Goal: Task Accomplishment & Management: Manage account settings

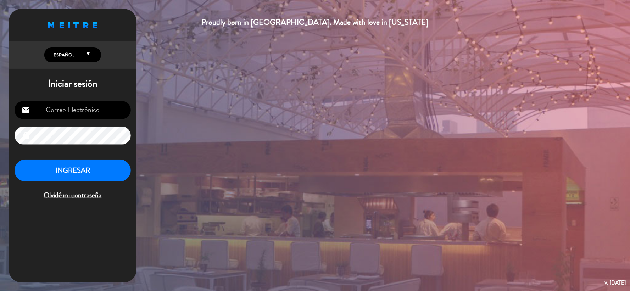
type input "[EMAIL_ADDRESS][DOMAIN_NAME]"
click at [100, 170] on button "INGRESAR" at bounding box center [73, 171] width 116 height 22
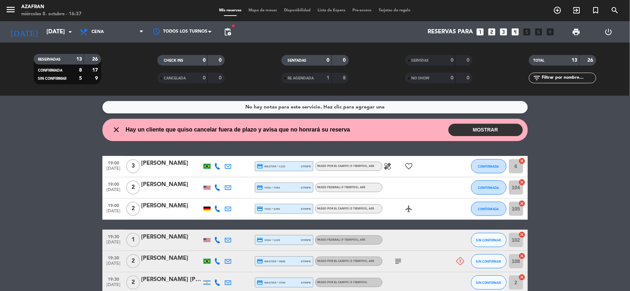
click at [499, 121] on div "close Hay un cliente que quiso cancelar fuera de plazo y avisa que no honrará s…" at bounding box center [316, 130] width 426 height 22
click at [486, 115] on div "No hay notas para este servicio. Haz clic para agregar una close Hay un cliente…" at bounding box center [315, 193] width 630 height 195
click at [472, 132] on button "MOSTRAR" at bounding box center [486, 130] width 74 height 12
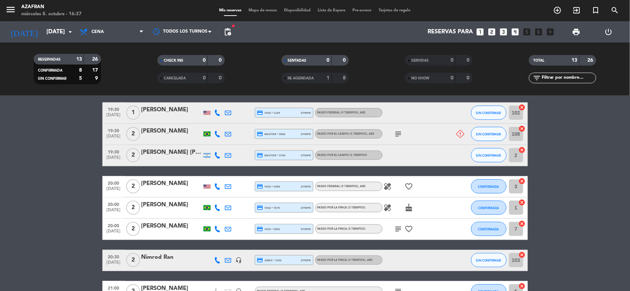
scroll to position [142, 0]
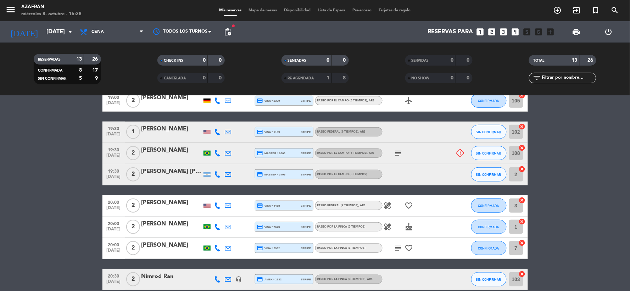
click at [395, 152] on icon "subject" at bounding box center [398, 153] width 9 height 9
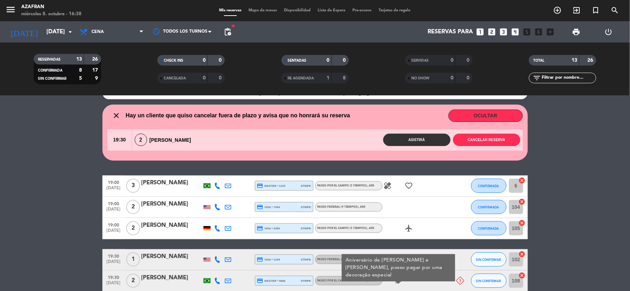
scroll to position [0, 0]
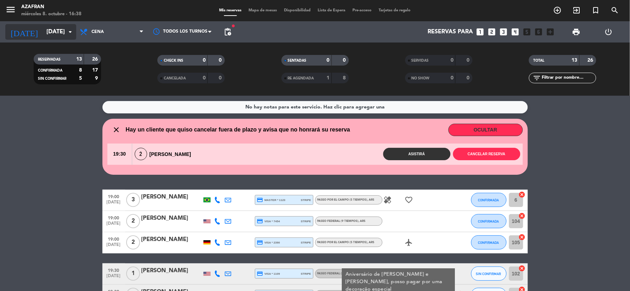
click at [64, 27] on input "[DATE]" at bounding box center [80, 32] width 75 height 14
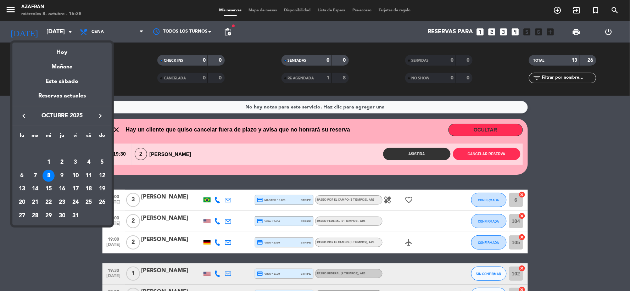
click at [6, 243] on div at bounding box center [315, 145] width 630 height 291
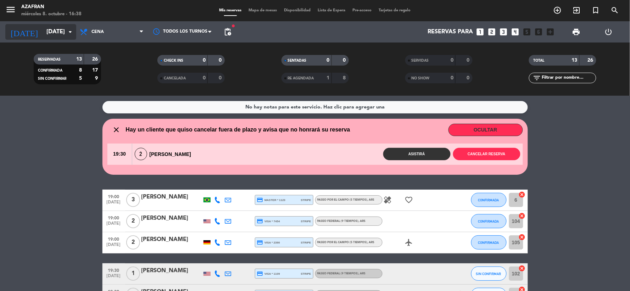
click at [47, 38] on input "[DATE]" at bounding box center [80, 32] width 75 height 14
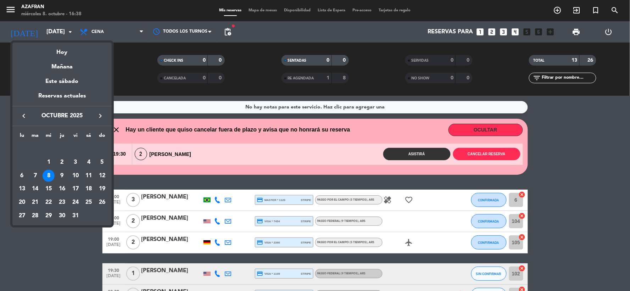
click at [62, 250] on div at bounding box center [315, 145] width 630 height 291
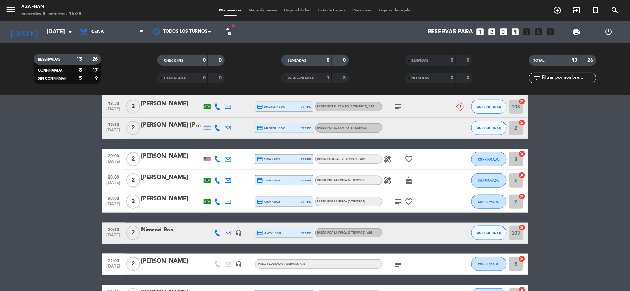
scroll to position [197, 0]
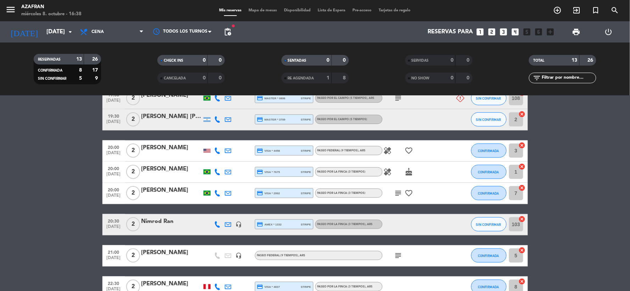
click at [392, 255] on div "subject" at bounding box center [415, 255] width 64 height 21
click at [399, 255] on icon "subject" at bounding box center [398, 256] width 9 height 9
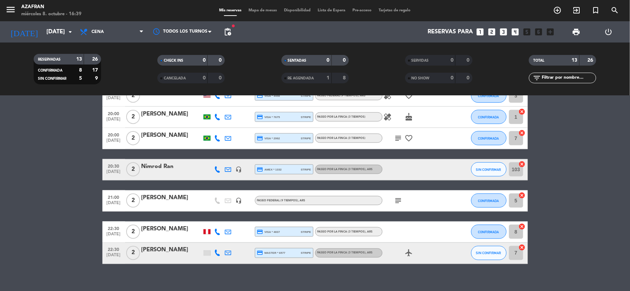
scroll to position [260, 0]
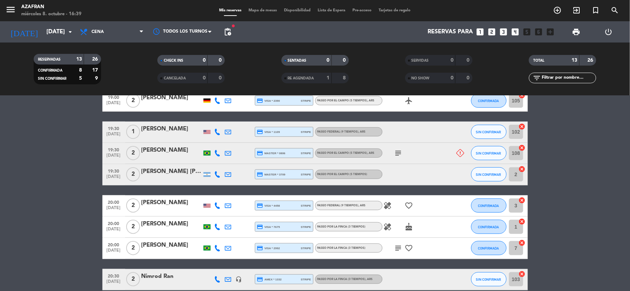
drag, startPoint x: 141, startPoint y: 185, endPoint x: 48, endPoint y: 190, distance: 93.4
click at [48, 190] on bookings-row "19:00 [DATE] 3 [PERSON_NAME] credit_card master * 1123 stripe Paseo por el camp…" at bounding box center [315, 211] width 630 height 326
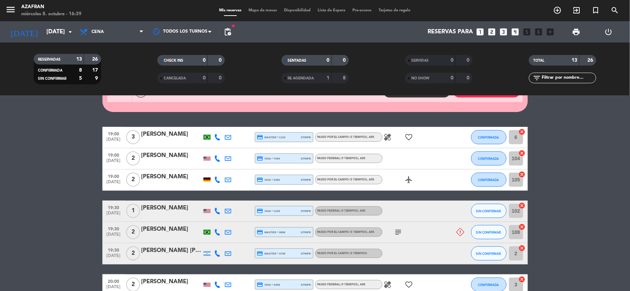
scroll to position [0, 0]
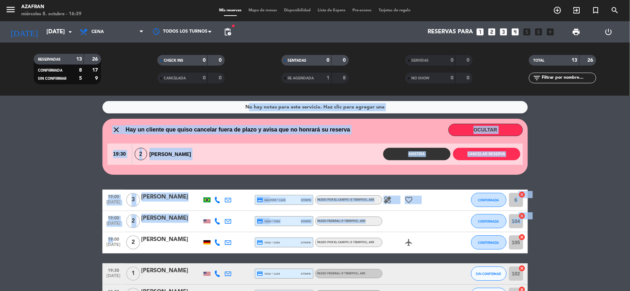
drag, startPoint x: 102, startPoint y: 192, endPoint x: 109, endPoint y: 236, distance: 44.9
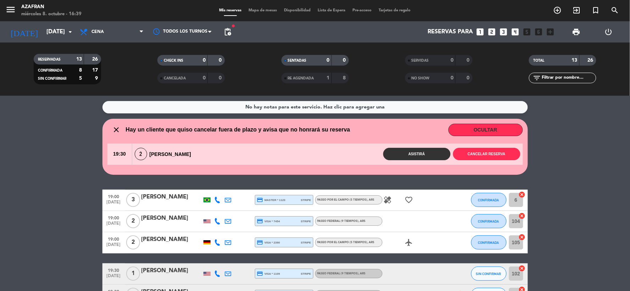
drag, startPoint x: 101, startPoint y: 246, endPoint x: 96, endPoint y: 235, distance: 12.2
drag, startPoint x: 98, startPoint y: 242, endPoint x: 98, endPoint y: 216, distance: 26.6
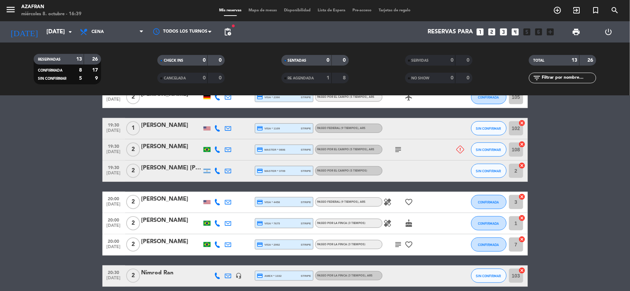
scroll to position [102, 0]
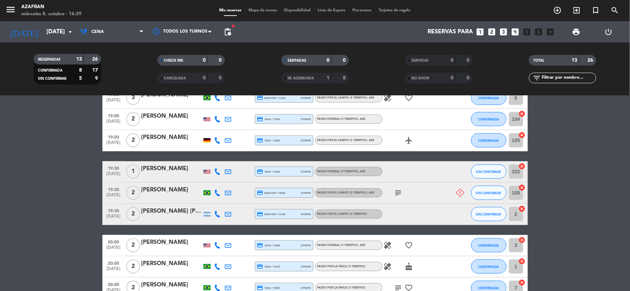
click at [158, 170] on div "[PERSON_NAME]" at bounding box center [172, 168] width 60 height 9
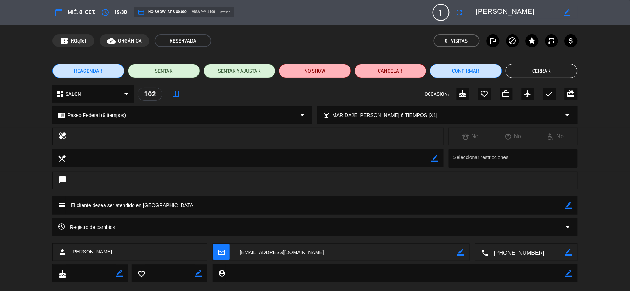
click at [175, 91] on icon "border_all" at bounding box center [176, 94] width 9 height 9
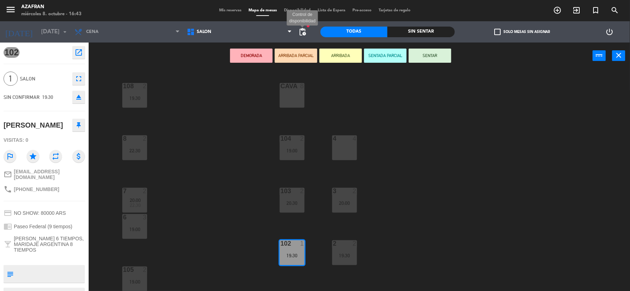
click at [303, 29] on span "pending_actions" at bounding box center [303, 32] width 9 height 9
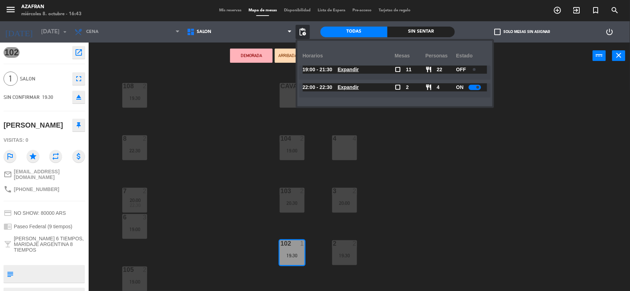
click at [303, 29] on span "pending_actions" at bounding box center [303, 32] width 9 height 9
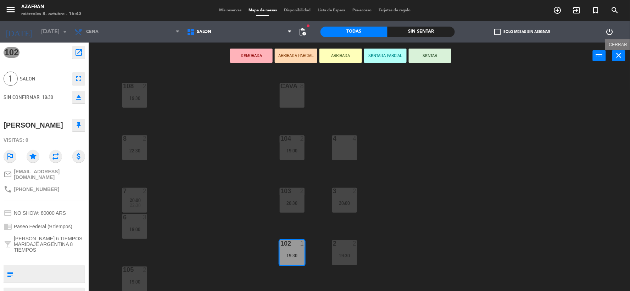
click at [622, 55] on icon "close" at bounding box center [619, 55] width 9 height 9
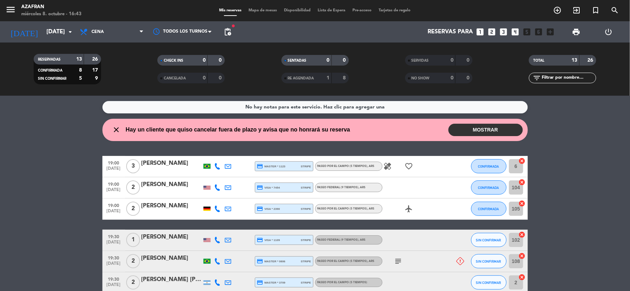
click at [389, 167] on icon "healing" at bounding box center [388, 166] width 9 height 9
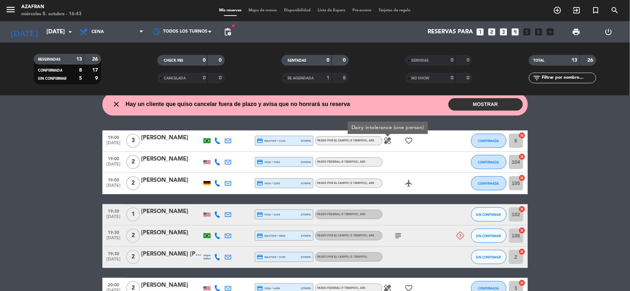
scroll to position [39, 0]
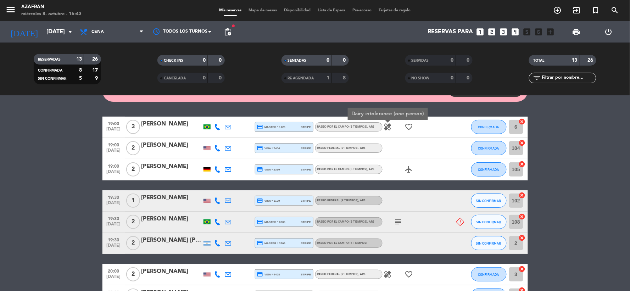
click at [398, 221] on icon "subject" at bounding box center [398, 222] width 9 height 9
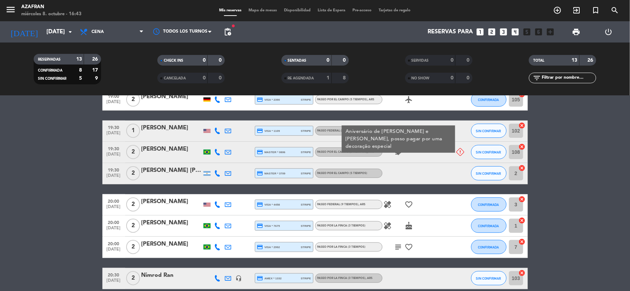
scroll to position [118, 0]
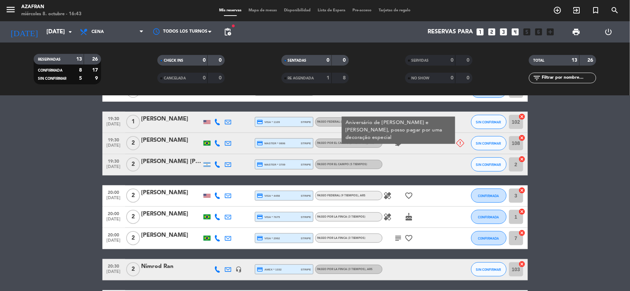
click at [387, 193] on icon "healing" at bounding box center [388, 196] width 9 height 9
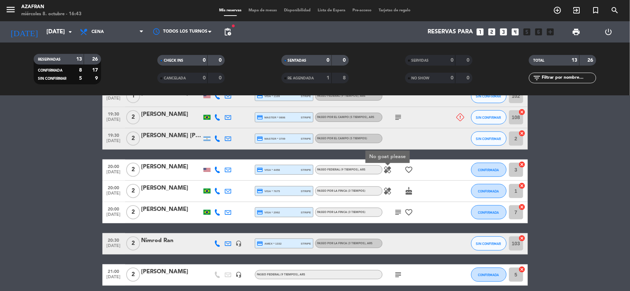
scroll to position [158, 0]
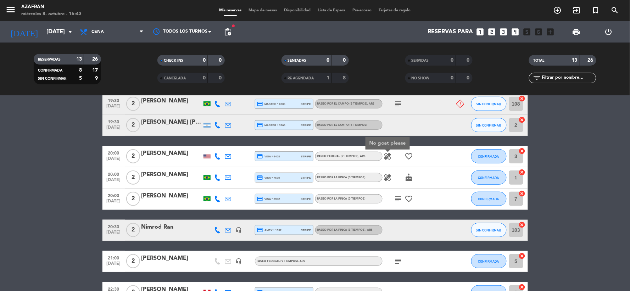
click at [388, 175] on icon "healing" at bounding box center [388, 177] width 9 height 9
click at [400, 199] on icon "subject" at bounding box center [398, 199] width 9 height 9
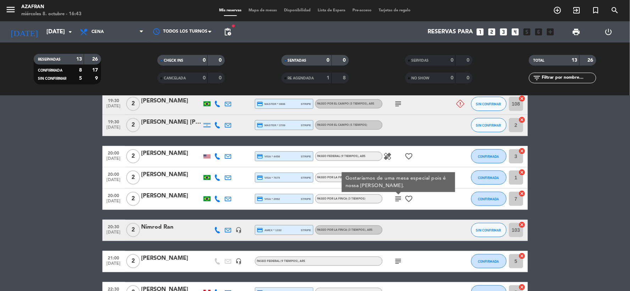
scroll to position [197, 0]
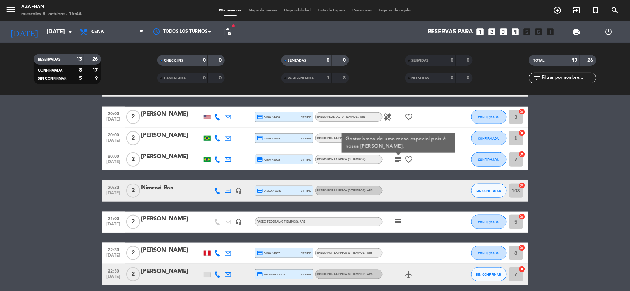
click at [396, 221] on icon "subject" at bounding box center [398, 222] width 9 height 9
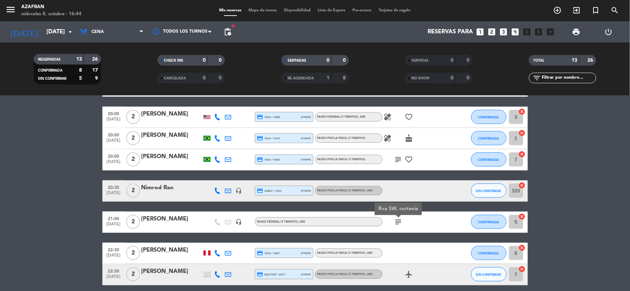
click at [63, 208] on bookings-row "19:00 [DATE] 3 [PERSON_NAME] credit_card master * 1123 stripe Paseo por el camp…" at bounding box center [315, 122] width 630 height 326
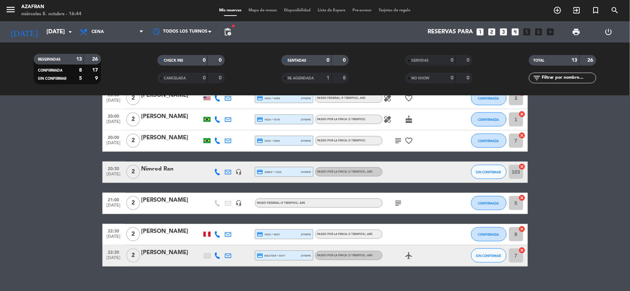
scroll to position [226, 0]
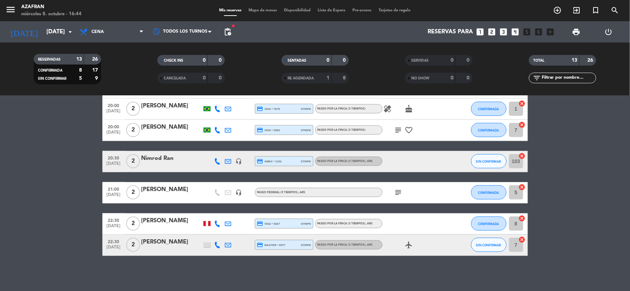
click at [65, 182] on bookings-row "19:00 [DATE] 3 [PERSON_NAME] credit_card master * 1123 stripe Paseo por el camp…" at bounding box center [315, 93] width 630 height 326
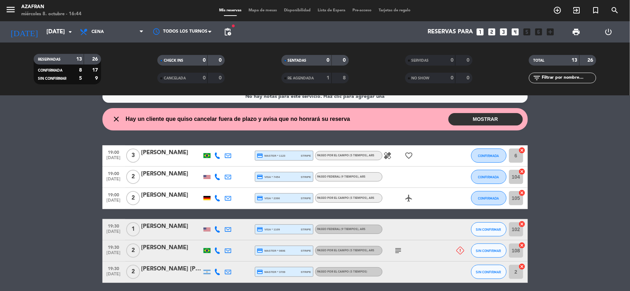
scroll to position [0, 0]
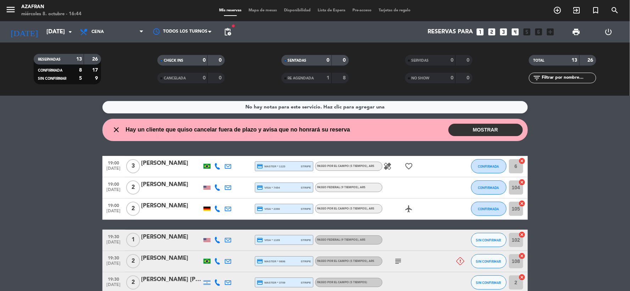
click at [116, 129] on icon "close" at bounding box center [116, 130] width 9 height 9
click at [114, 128] on icon "close" at bounding box center [116, 130] width 9 height 9
drag, startPoint x: 117, startPoint y: 128, endPoint x: 129, endPoint y: 129, distance: 12.4
click at [129, 129] on div "close Hay un cliente que quiso cancelar fuera de plazo y avisa que no honrará s…" at bounding box center [228, 129] width 243 height 9
click at [103, 132] on div "close Hay un cliente que quiso cancelar fuera de plazo y avisa que no honrará s…" at bounding box center [316, 130] width 426 height 22
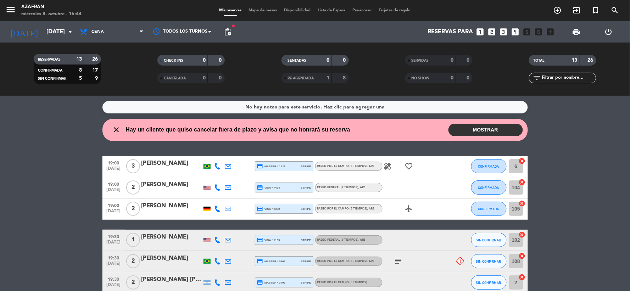
click at [114, 129] on icon "close" at bounding box center [116, 130] width 9 height 9
click at [114, 132] on icon "close" at bounding box center [116, 130] width 9 height 9
drag, startPoint x: 114, startPoint y: 132, endPoint x: 122, endPoint y: 132, distance: 7.8
click at [122, 132] on div "close Hay un cliente que quiso cancelar fuera de plazo y avisa que no honrará s…" at bounding box center [228, 129] width 243 height 9
click at [97, 151] on div "No hay notas para este servicio. Haz clic para agregar una close Hay un cliente…" at bounding box center [315, 193] width 630 height 195
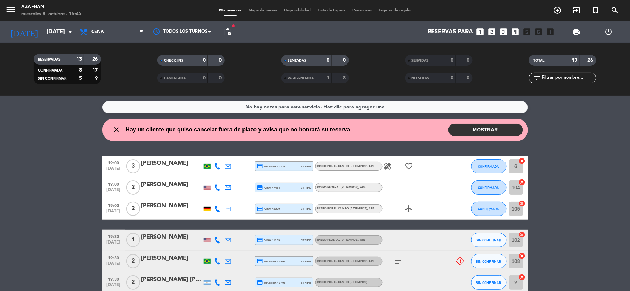
click at [116, 129] on icon "close" at bounding box center [116, 130] width 9 height 9
click at [56, 79] on span "SIN CONFIRMAR" at bounding box center [52, 79] width 28 height 4
click at [301, 80] on div "RE AGENDADA" at bounding box center [299, 78] width 33 height 8
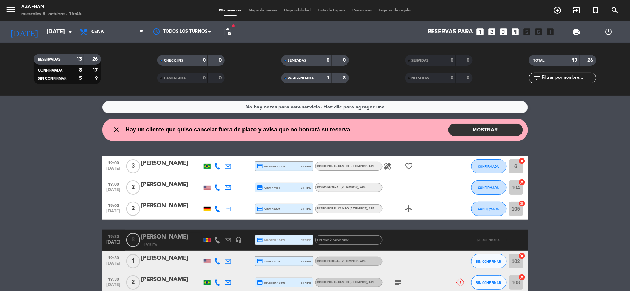
click at [290, 78] on span "RE AGENDADA" at bounding box center [301, 79] width 26 height 4
